Goal: Task Accomplishment & Management: Use online tool/utility

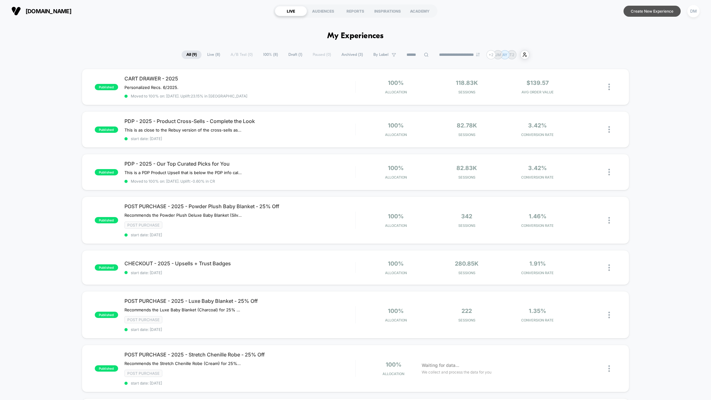
click at [636, 11] on button "Create New Experience" at bounding box center [651, 11] width 57 height 11
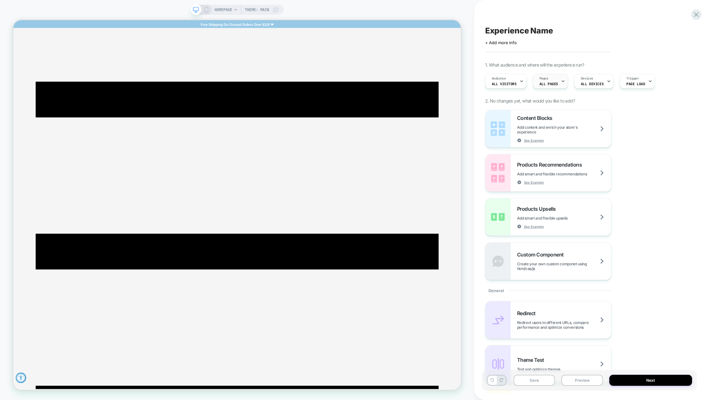
click at [561, 80] on icon at bounding box center [563, 81] width 4 height 4
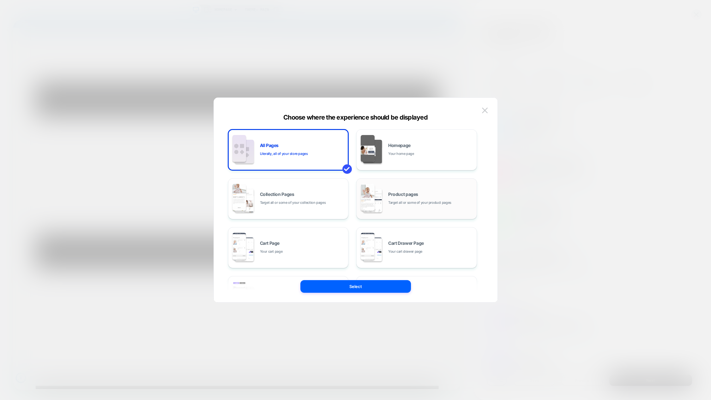
click at [433, 194] on div "Product pages Target all or some of your product pages" at bounding box center [430, 199] width 85 height 14
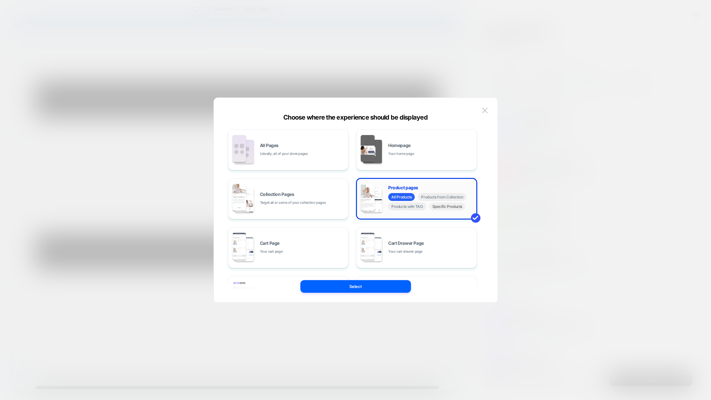
click at [448, 209] on span "Specific Products" at bounding box center [447, 207] width 36 height 8
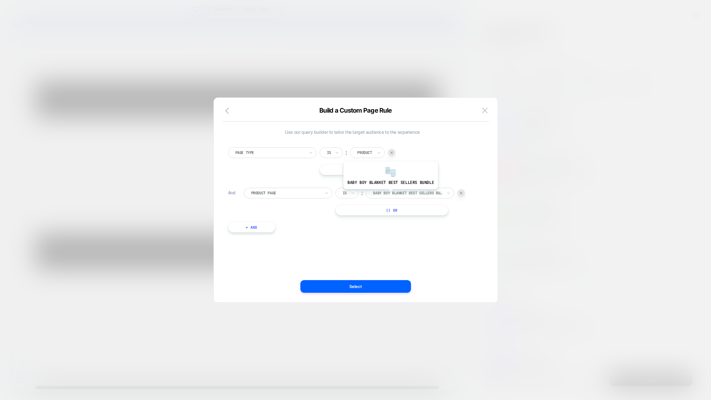
click at [390, 194] on div at bounding box center [407, 193] width 69 height 6
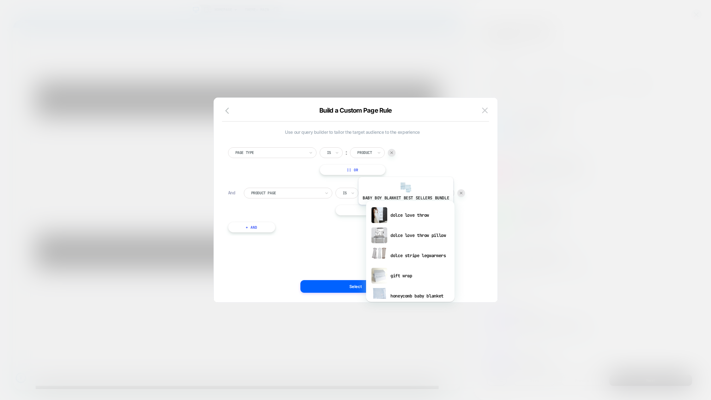
scroll to position [341, 0]
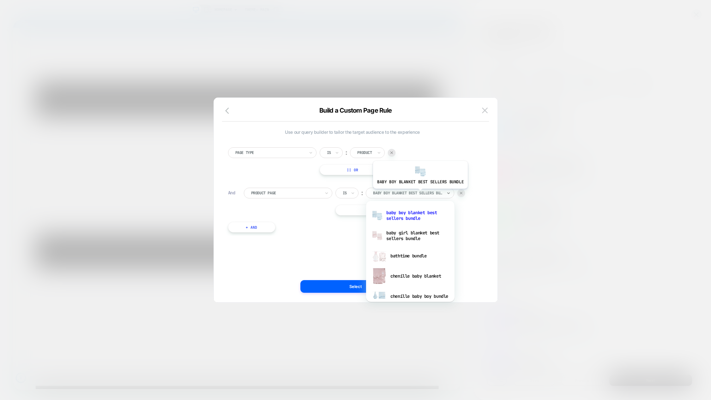
click at [419, 194] on div at bounding box center [407, 193] width 69 height 6
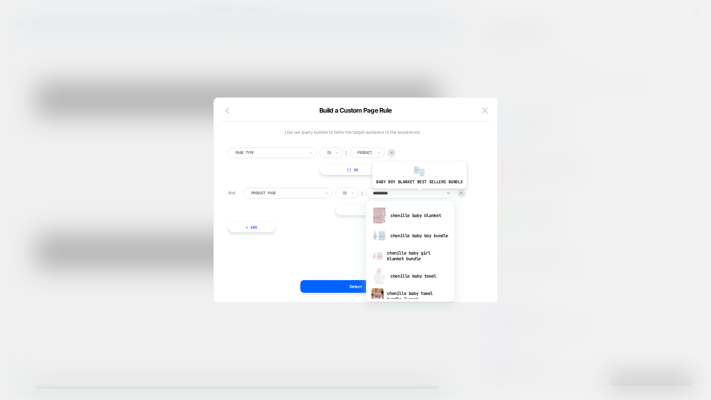
type input "**********"
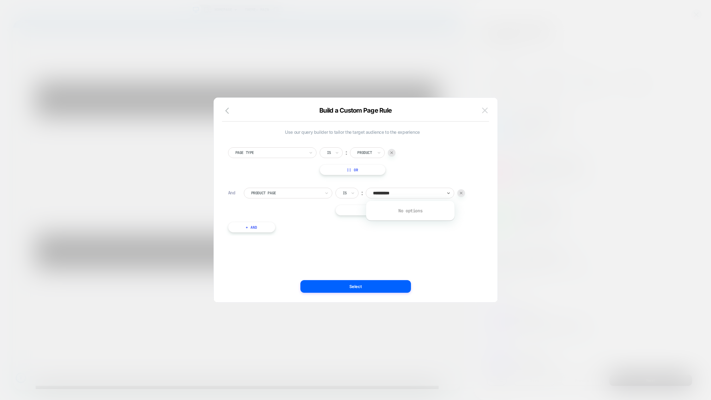
click at [483, 109] on img at bounding box center [485, 110] width 6 height 5
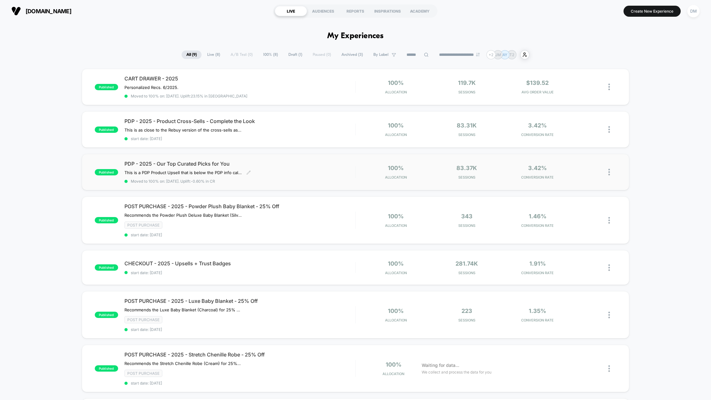
click at [199, 164] on span "PDP - 2025 - Our Top Curated Picks for You" at bounding box center [239, 164] width 231 height 6
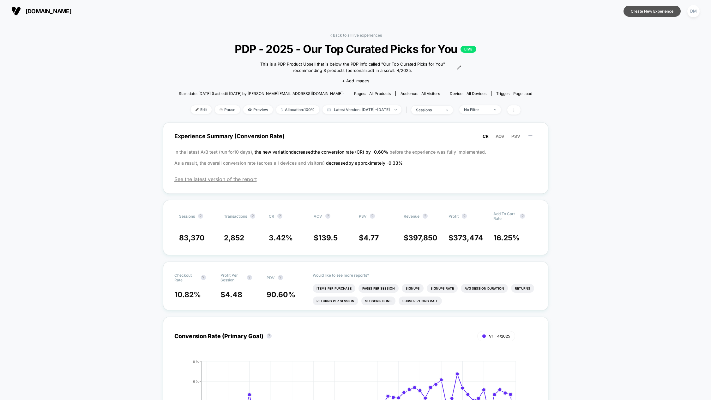
click at [647, 14] on button "Create New Experience" at bounding box center [651, 11] width 57 height 11
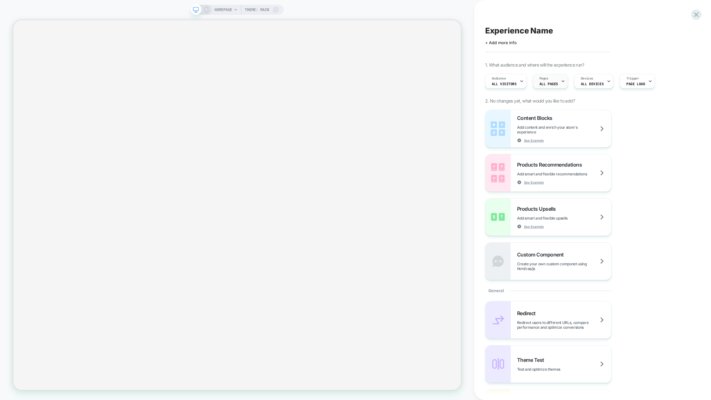
click at [562, 81] on icon at bounding box center [563, 81] width 4 height 4
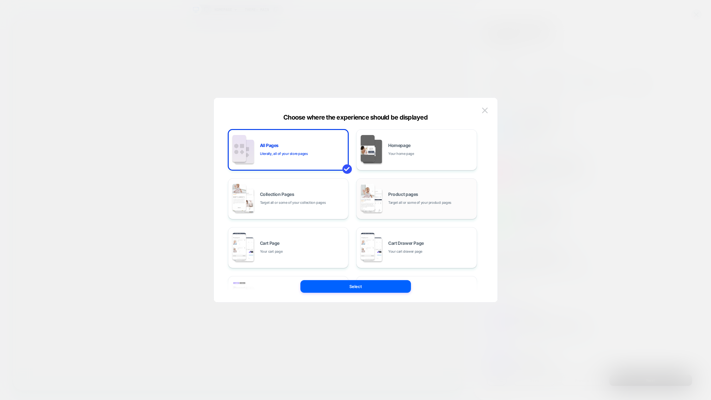
click at [440, 191] on div "Product pages Target all or some of your product pages" at bounding box center [417, 199] width 114 height 35
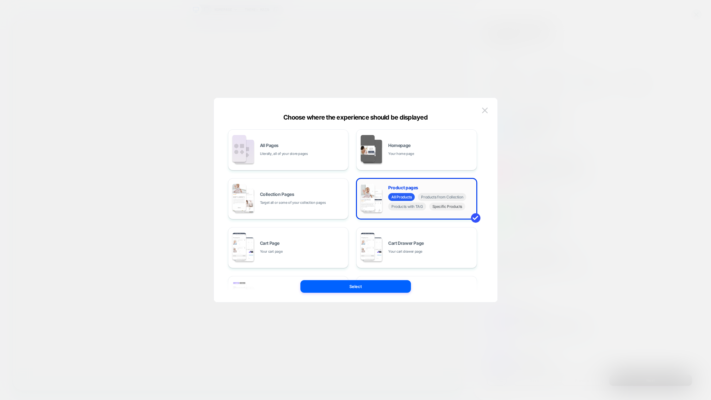
click at [447, 208] on span "Specific Products" at bounding box center [447, 207] width 36 height 8
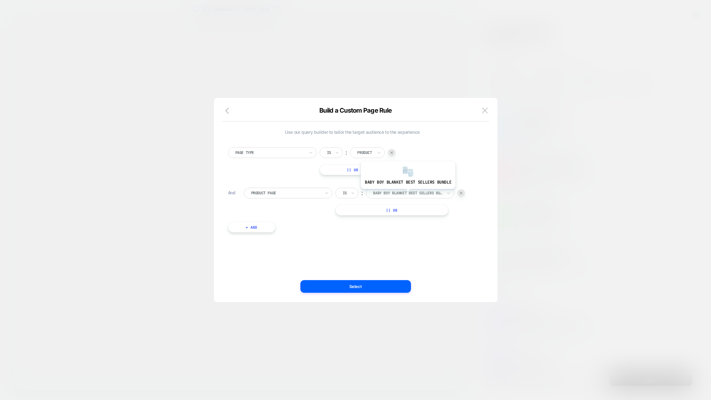
click at [407, 194] on div at bounding box center [407, 193] width 69 height 6
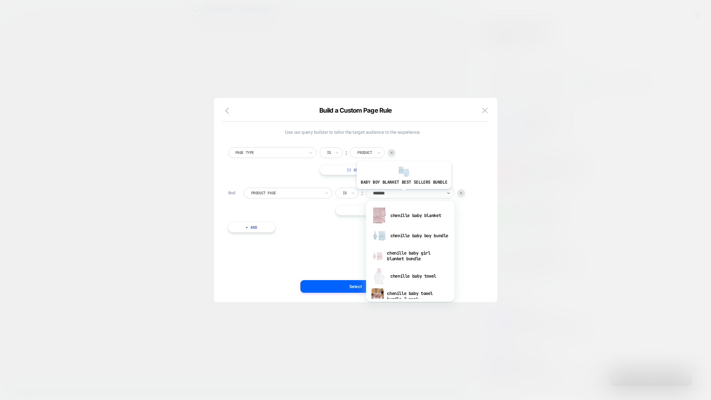
type input "********"
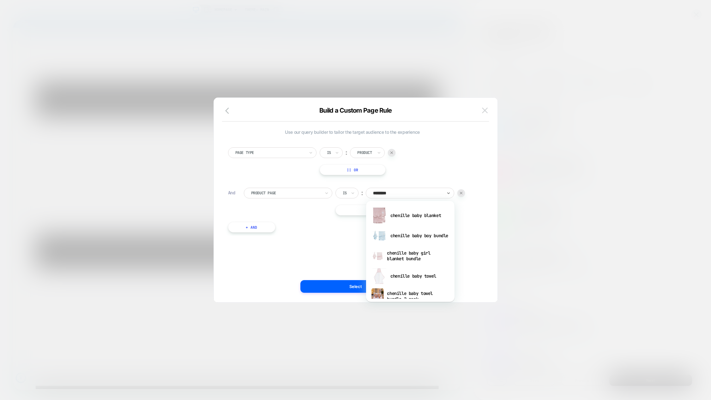
click at [484, 111] on img at bounding box center [485, 110] width 6 height 5
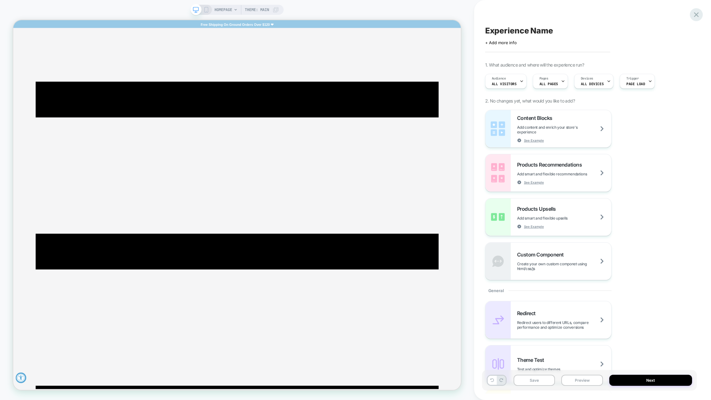
click at [697, 18] on icon at bounding box center [696, 14] width 9 height 9
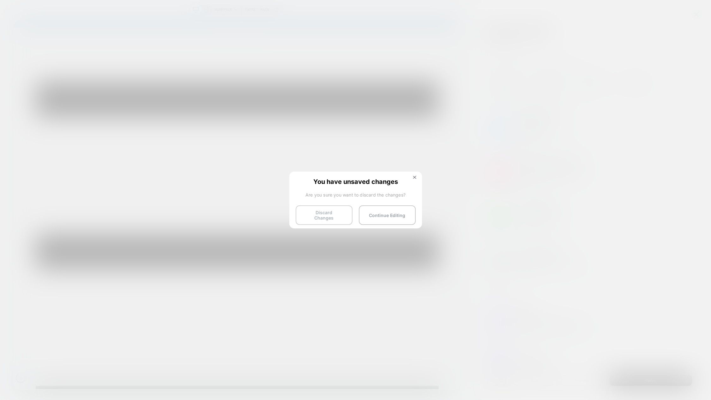
click at [343, 214] on button "Discard Changes" at bounding box center [323, 216] width 57 height 20
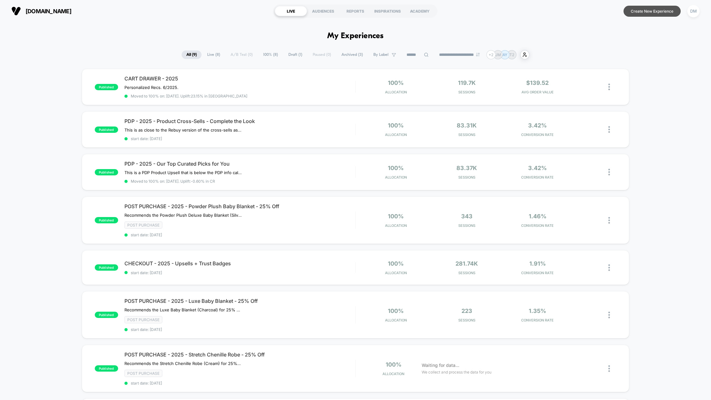
click at [641, 11] on button "Create New Experience" at bounding box center [651, 11] width 57 height 11
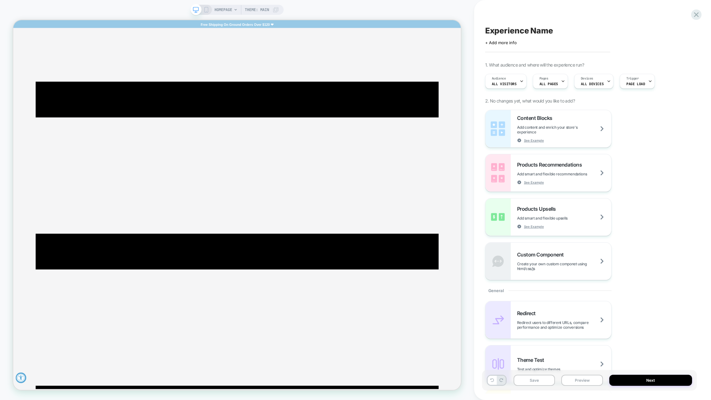
click at [561, 81] on icon at bounding box center [563, 81] width 4 height 4
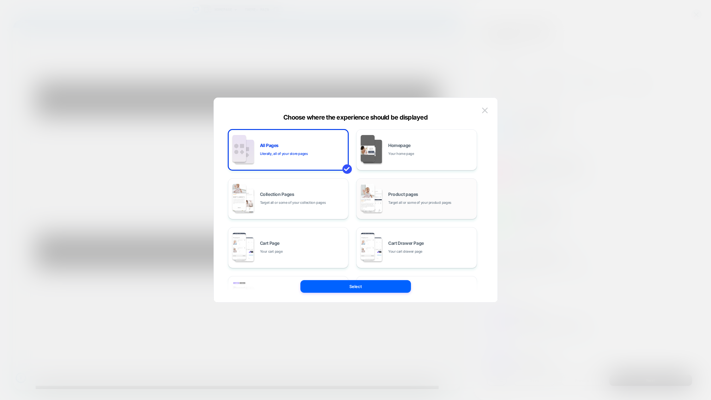
click at [426, 188] on div "Product pages Target all or some of your product pages" at bounding box center [417, 199] width 114 height 35
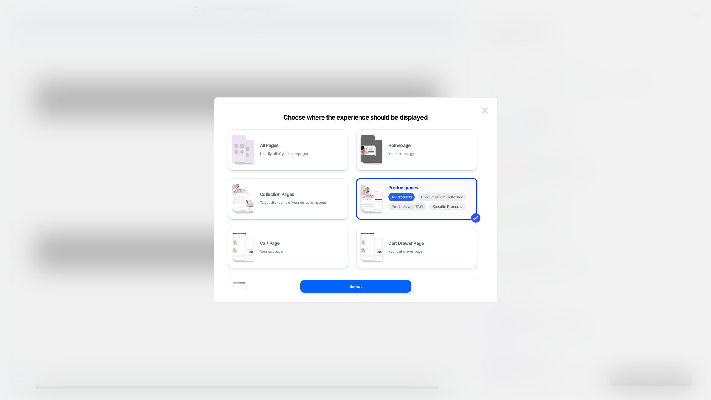
click at [440, 209] on span "Specific Products" at bounding box center [447, 207] width 36 height 8
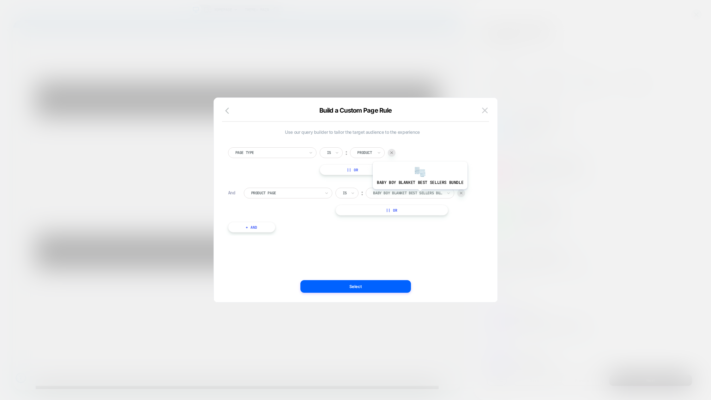
click at [419, 194] on div at bounding box center [407, 193] width 69 height 6
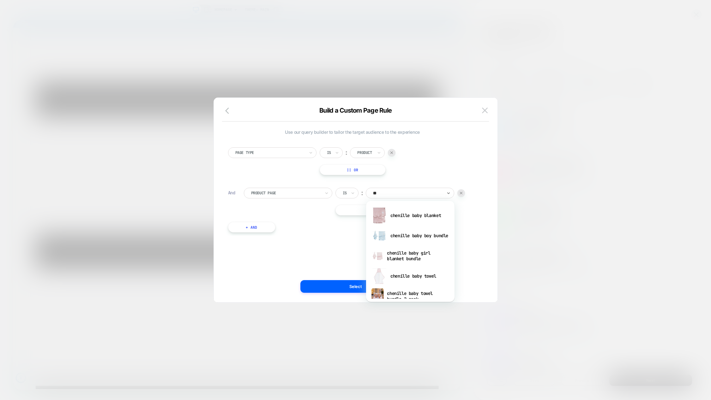
type input "*"
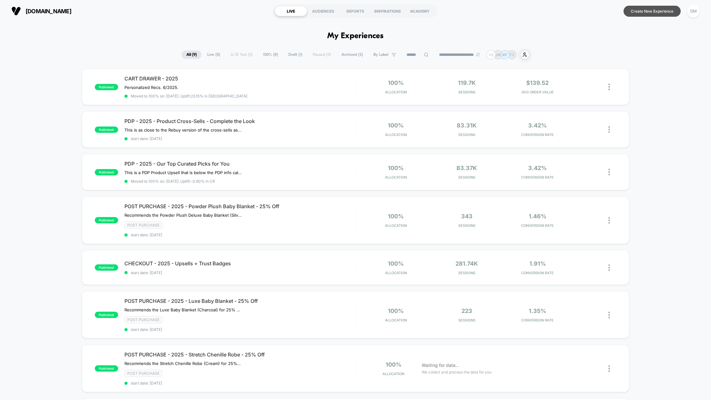
click at [649, 12] on button "Create New Experience" at bounding box center [651, 11] width 57 height 11
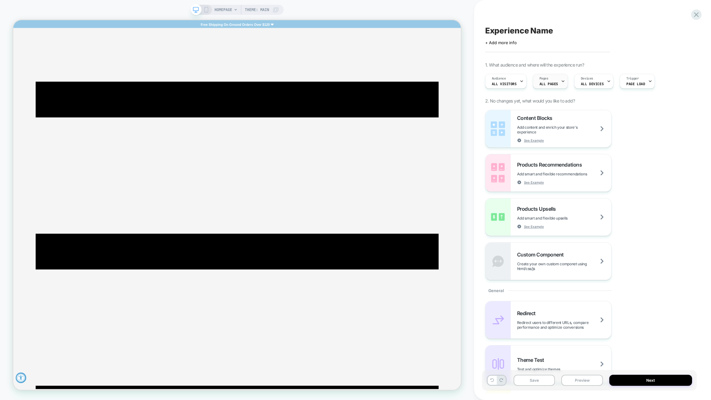
click at [561, 79] on icon at bounding box center [563, 81] width 4 height 4
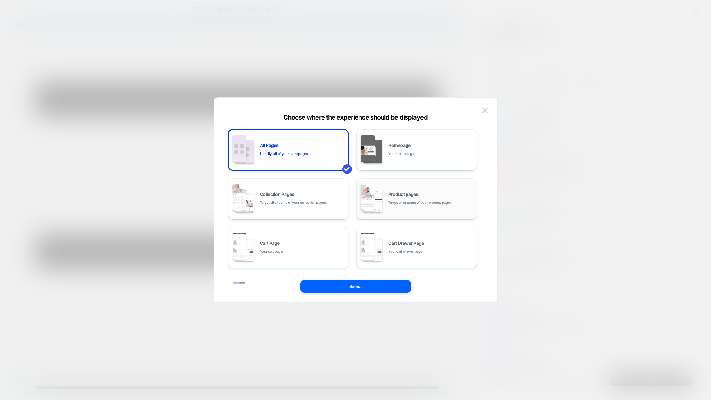
click at [414, 201] on span "Target all or some of your product pages" at bounding box center [419, 203] width 63 height 6
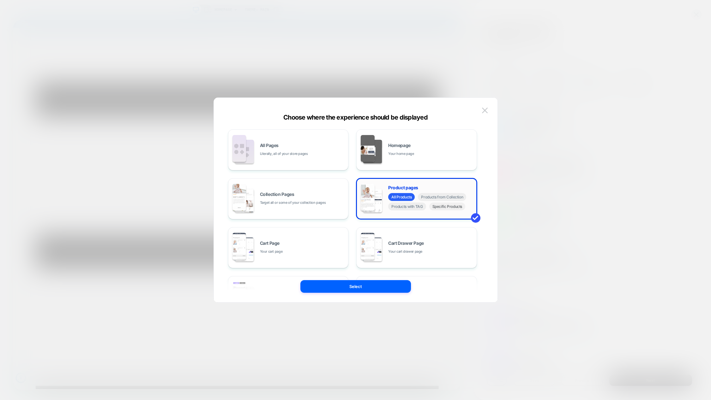
click at [452, 208] on span "Specific Products" at bounding box center [447, 207] width 36 height 8
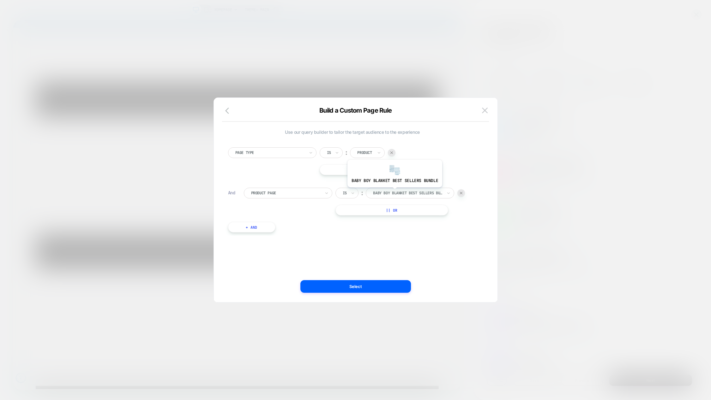
click at [394, 192] on div at bounding box center [407, 193] width 69 height 6
type input "**********"
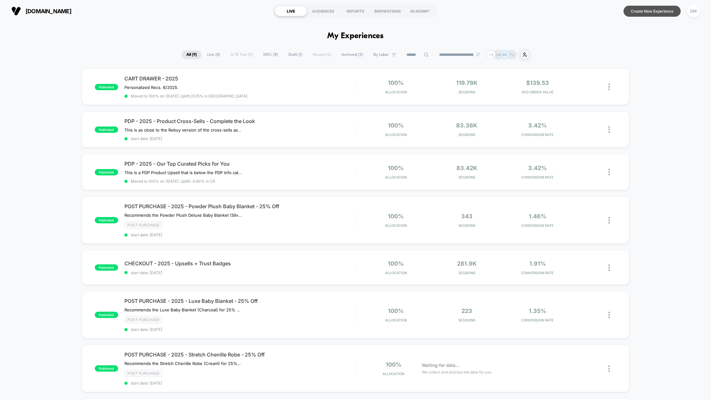
click at [648, 9] on button "Create New Experience" at bounding box center [651, 11] width 57 height 11
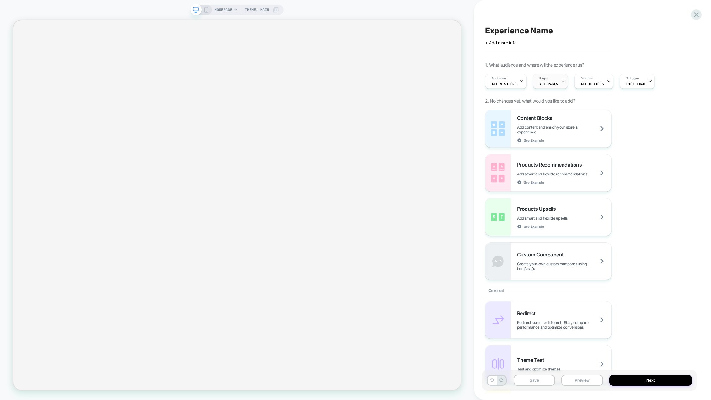
click at [562, 79] on icon at bounding box center [563, 81] width 4 height 4
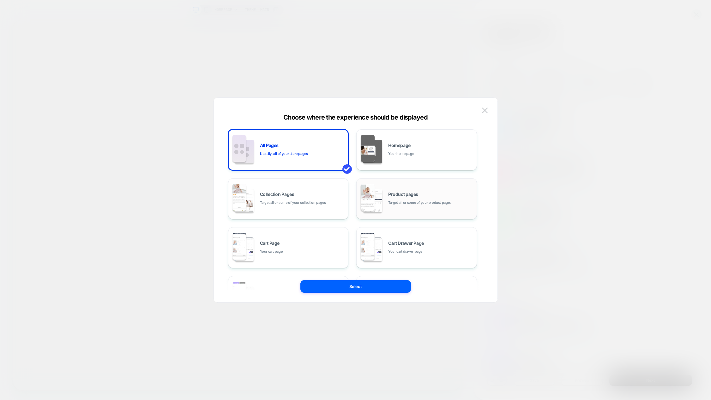
click at [429, 185] on div "Product pages Target all or some of your product pages" at bounding box center [417, 199] width 114 height 35
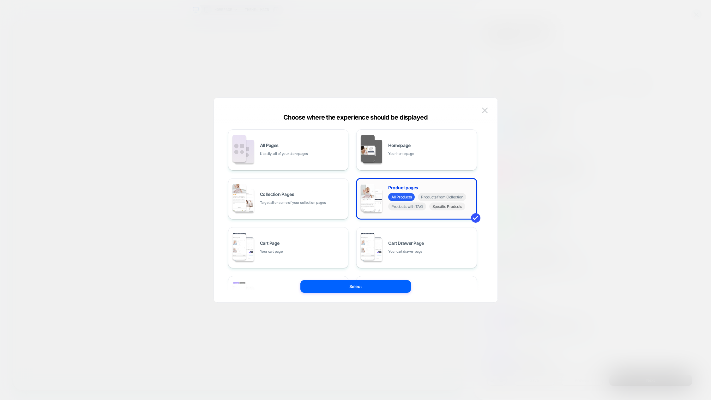
click at [454, 207] on span "Specific Products" at bounding box center [447, 207] width 36 height 8
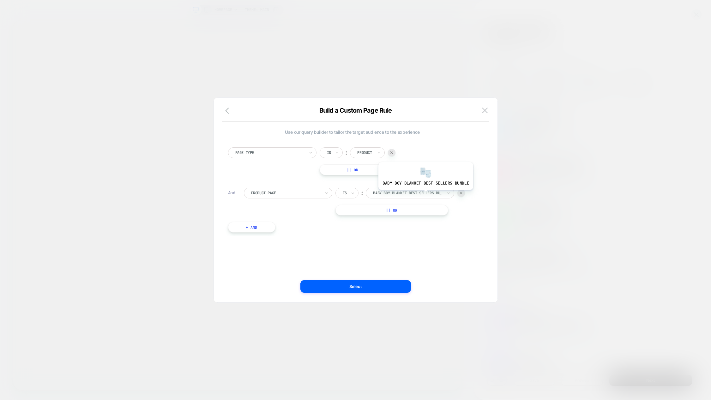
click at [425, 195] on div at bounding box center [407, 193] width 69 height 6
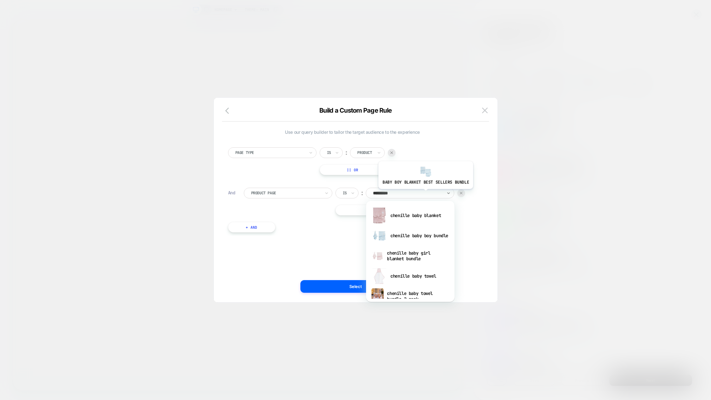
type input "**********"
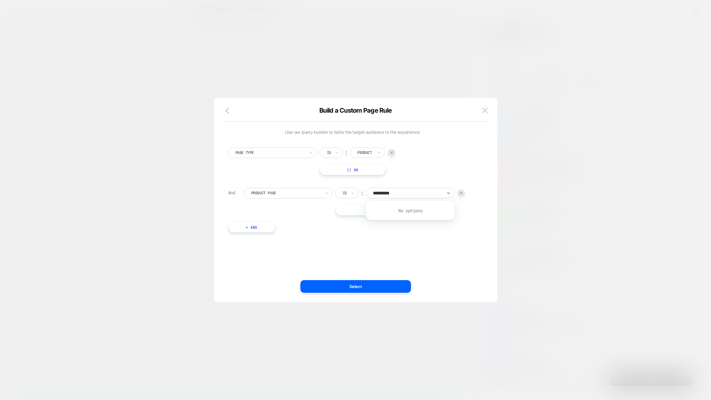
click at [460, 193] on img at bounding box center [461, 193] width 3 height 3
click at [484, 111] on img at bounding box center [485, 110] width 6 height 5
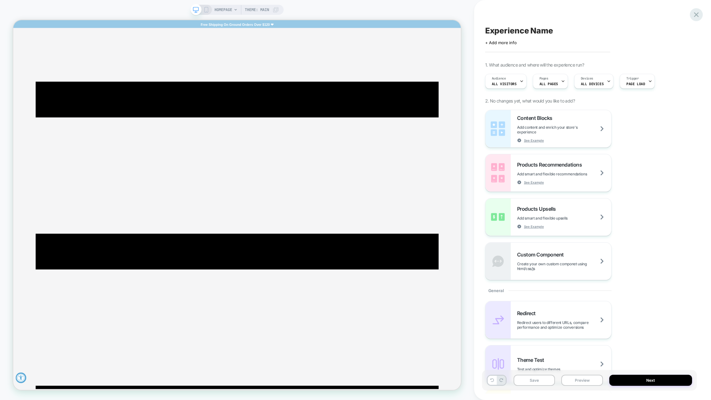
click at [697, 15] on icon at bounding box center [696, 14] width 9 height 9
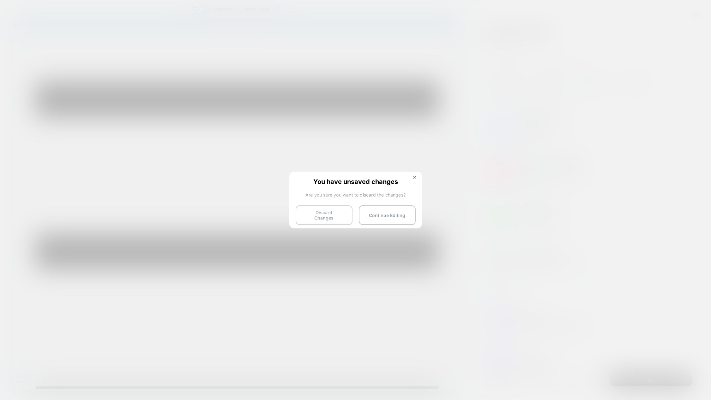
click at [340, 214] on button "Discard Changes" at bounding box center [323, 216] width 57 height 20
